Goal: Download file/media

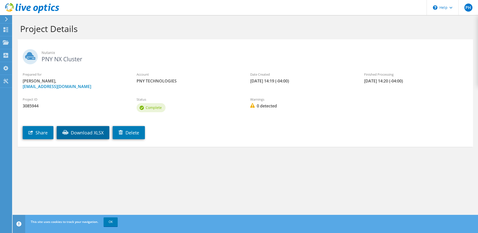
click at [87, 135] on link "Download XLSX" at bounding box center [83, 132] width 53 height 13
